Goal: Task Accomplishment & Management: Manage account settings

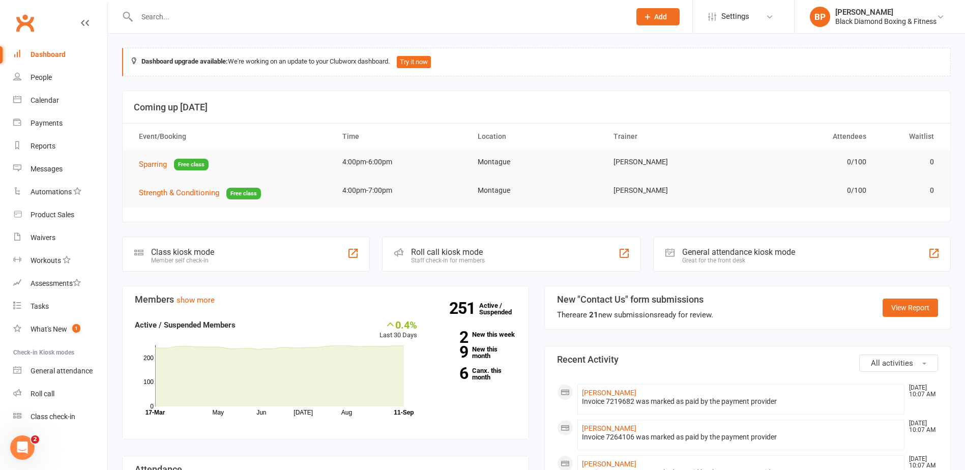
click at [295, 21] on input "text" at bounding box center [378, 17] width 489 height 14
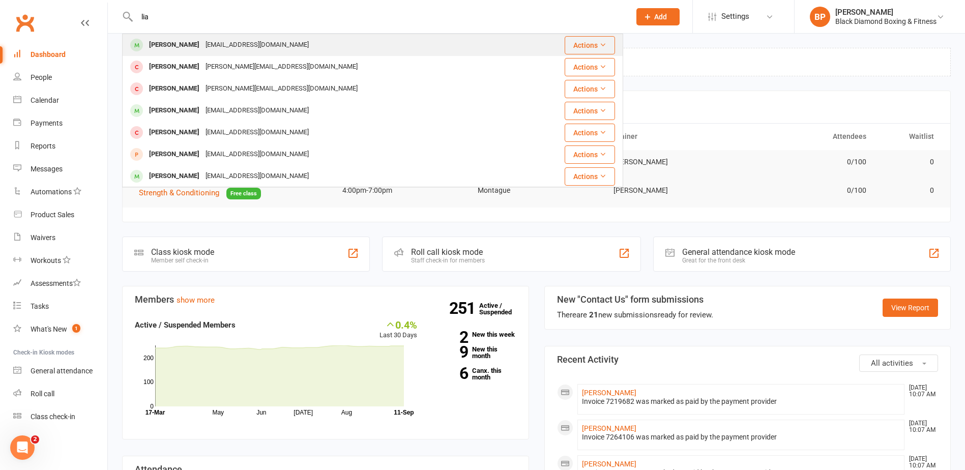
type input "lia"
click at [230, 48] on div "[EMAIL_ADDRESS][DOMAIN_NAME]" at bounding box center [256, 45] width 109 height 15
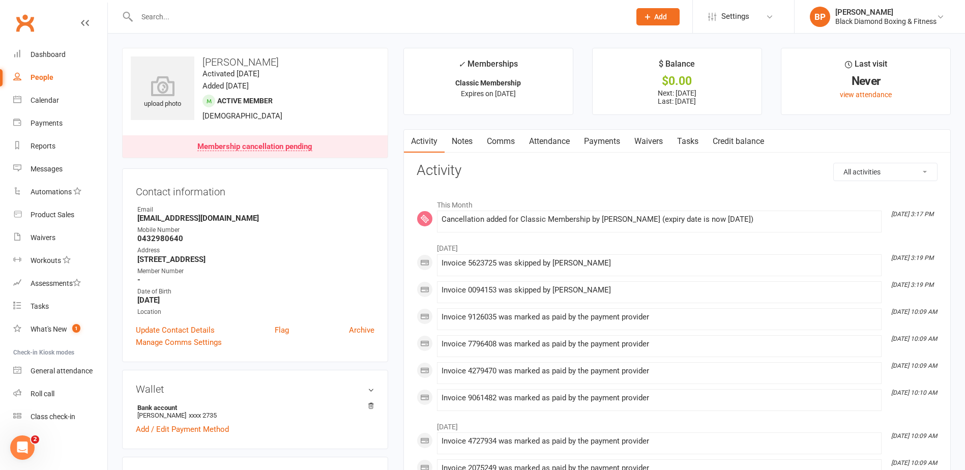
click at [603, 141] on link "Payments" at bounding box center [602, 141] width 50 height 23
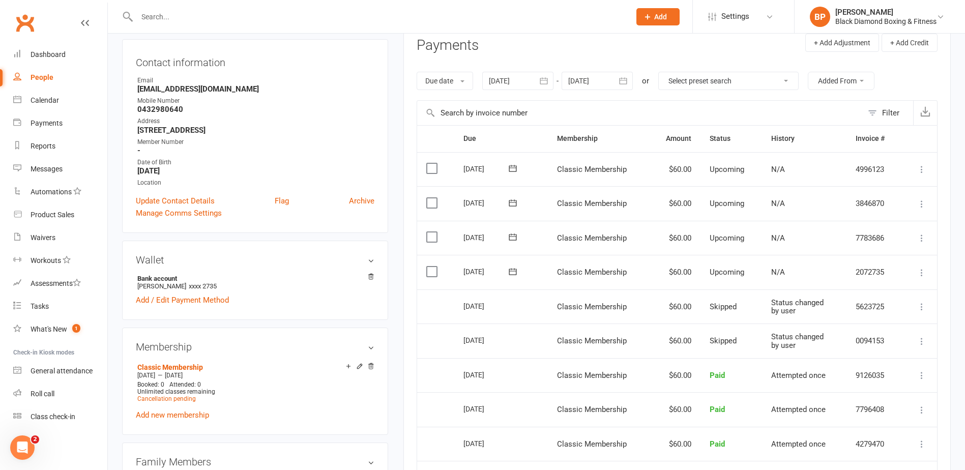
scroll to position [153, 0]
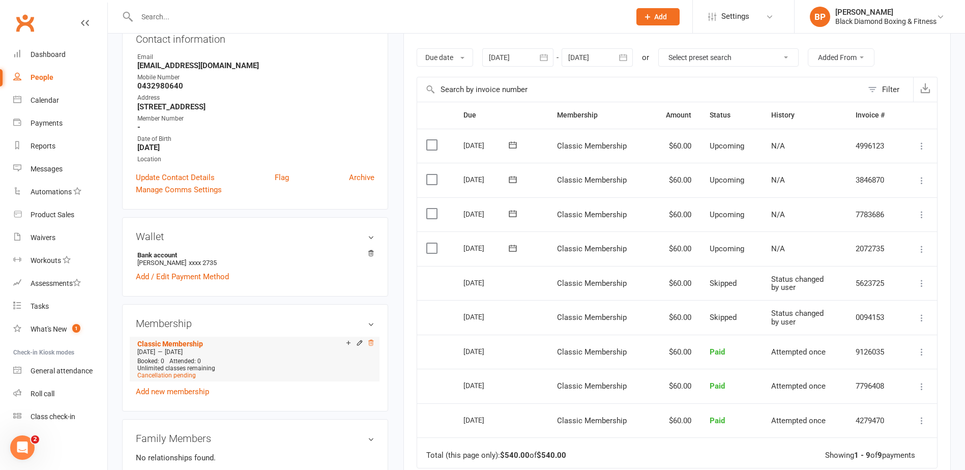
click at [371, 344] on icon at bounding box center [370, 342] width 7 height 7
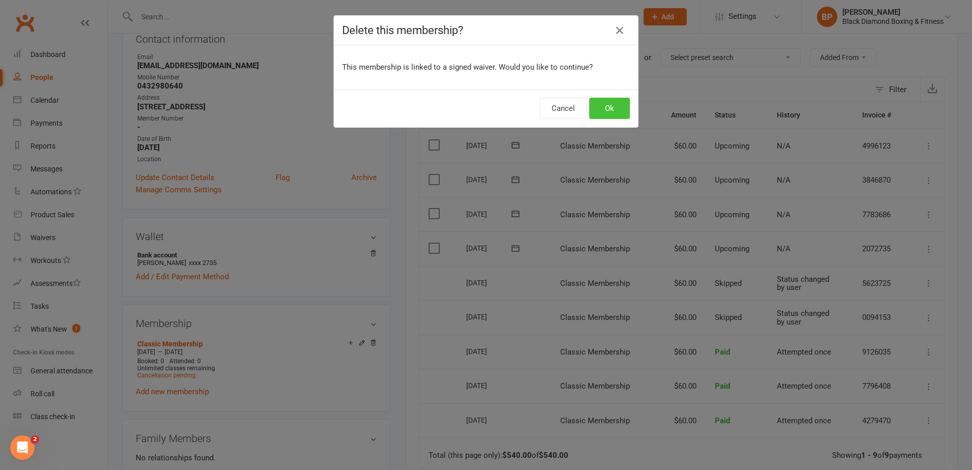
click at [598, 110] on button "Ok" at bounding box center [609, 108] width 41 height 21
